Goal: Browse casually: Explore the website without a specific task or goal

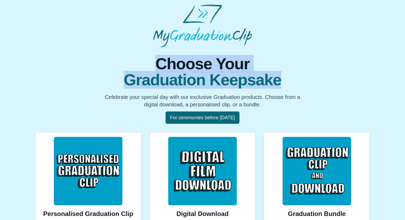
drag, startPoint x: 279, startPoint y: 85, endPoint x: 157, endPoint y: 58, distance: 124.4
click at [157, 58] on h1 "Choose Your Graduation Keepsake" at bounding box center [202, 72] width 334 height 32
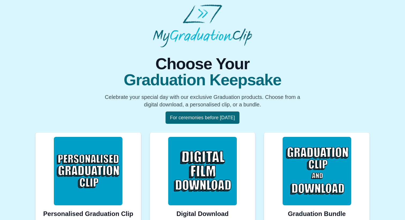
click at [207, 80] on span "Graduation Keepsake" at bounding box center [202, 80] width 334 height 16
click at [215, 80] on span "Graduation Keepsake" at bounding box center [202, 80] width 334 height 16
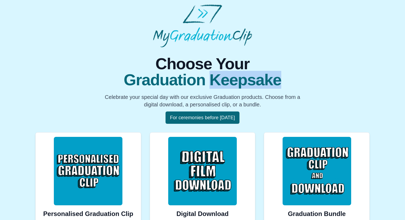
click at [215, 80] on span "Graduation Keepsake" at bounding box center [202, 80] width 334 height 16
click at [225, 82] on span "Graduation Keepsake" at bounding box center [202, 80] width 334 height 16
drag, startPoint x: 223, startPoint y: 81, endPoint x: 237, endPoint y: 82, distance: 14.0
click at [237, 82] on span "Graduation Keepsake" at bounding box center [202, 80] width 334 height 16
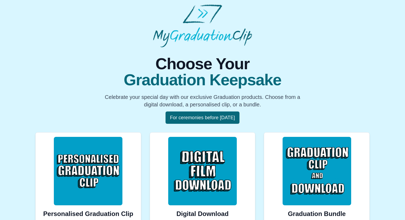
click at [243, 83] on span "Graduation Keepsake" at bounding box center [202, 80] width 334 height 16
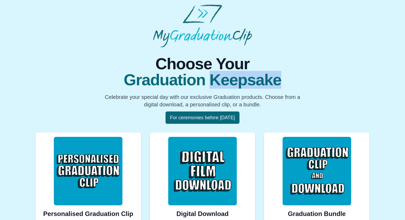
drag, startPoint x: 212, startPoint y: 81, endPoint x: 298, endPoint y: 84, distance: 86.1
click at [298, 84] on span "Graduation Keepsake" at bounding box center [202, 80] width 334 height 16
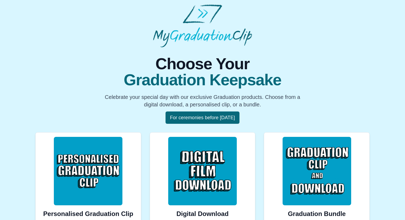
click at [278, 83] on span "Graduation Keepsake" at bounding box center [202, 80] width 334 height 16
click at [236, 87] on span "Graduation Keepsake" at bounding box center [202, 80] width 334 height 16
click at [237, 81] on span "Graduation Keepsake" at bounding box center [202, 80] width 334 height 16
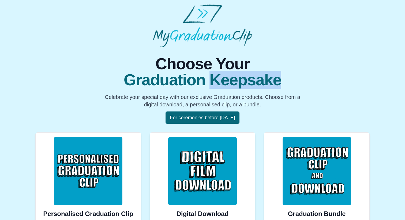
click at [237, 81] on span "Graduation Keepsake" at bounding box center [202, 80] width 334 height 16
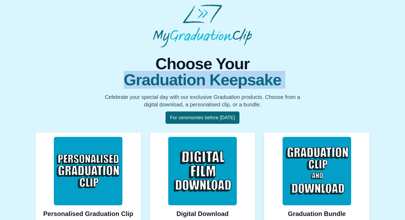
click at [237, 81] on span "Graduation Keepsake" at bounding box center [202, 80] width 334 height 16
